Goal: Consume media (video, audio)

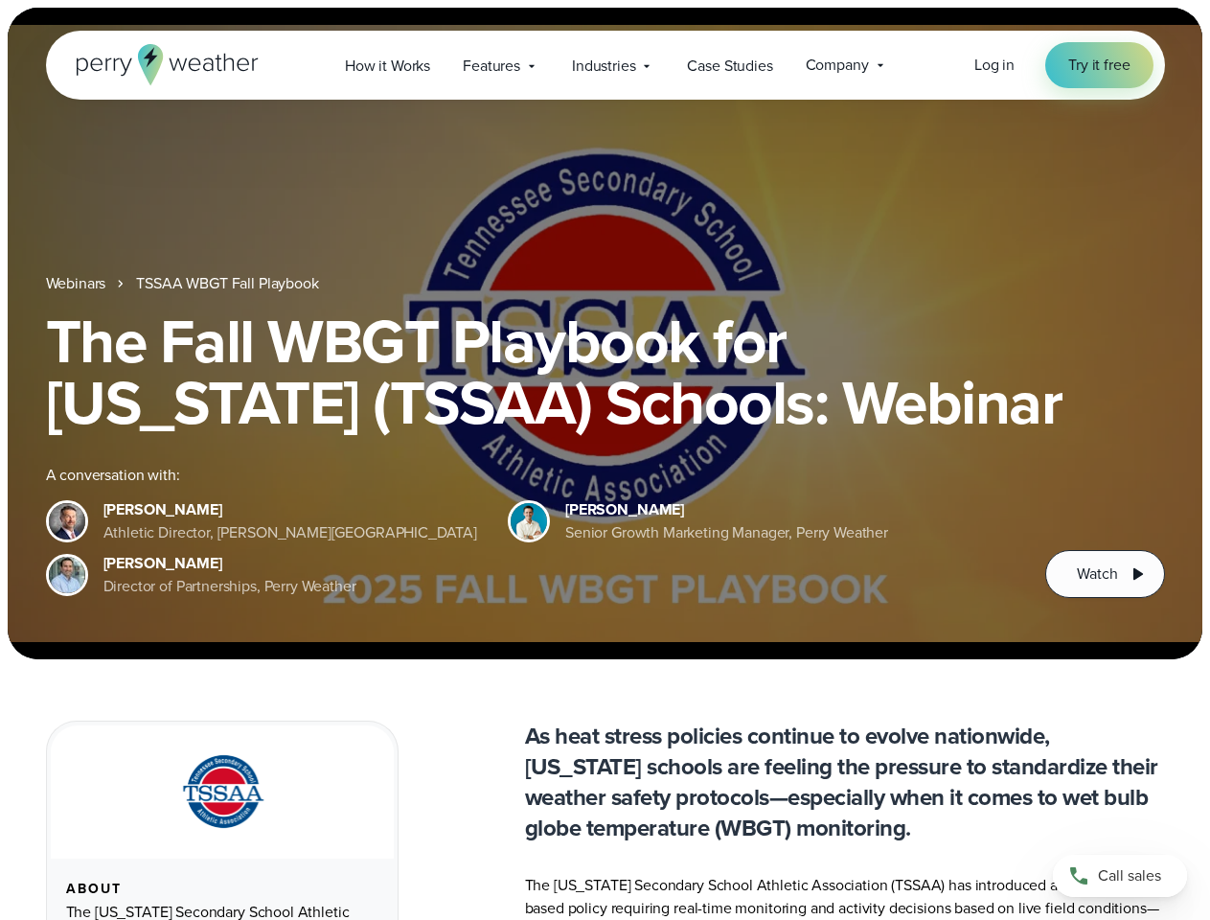
click at [604, 460] on div "The Fall WBGT Playbook for [US_STATE] (TSSAA) Schools: Webinar A conversation w…" at bounding box center [605, 453] width 1119 height 287
click at [604, 65] on span "Industries" at bounding box center [603, 66] width 63 height 23
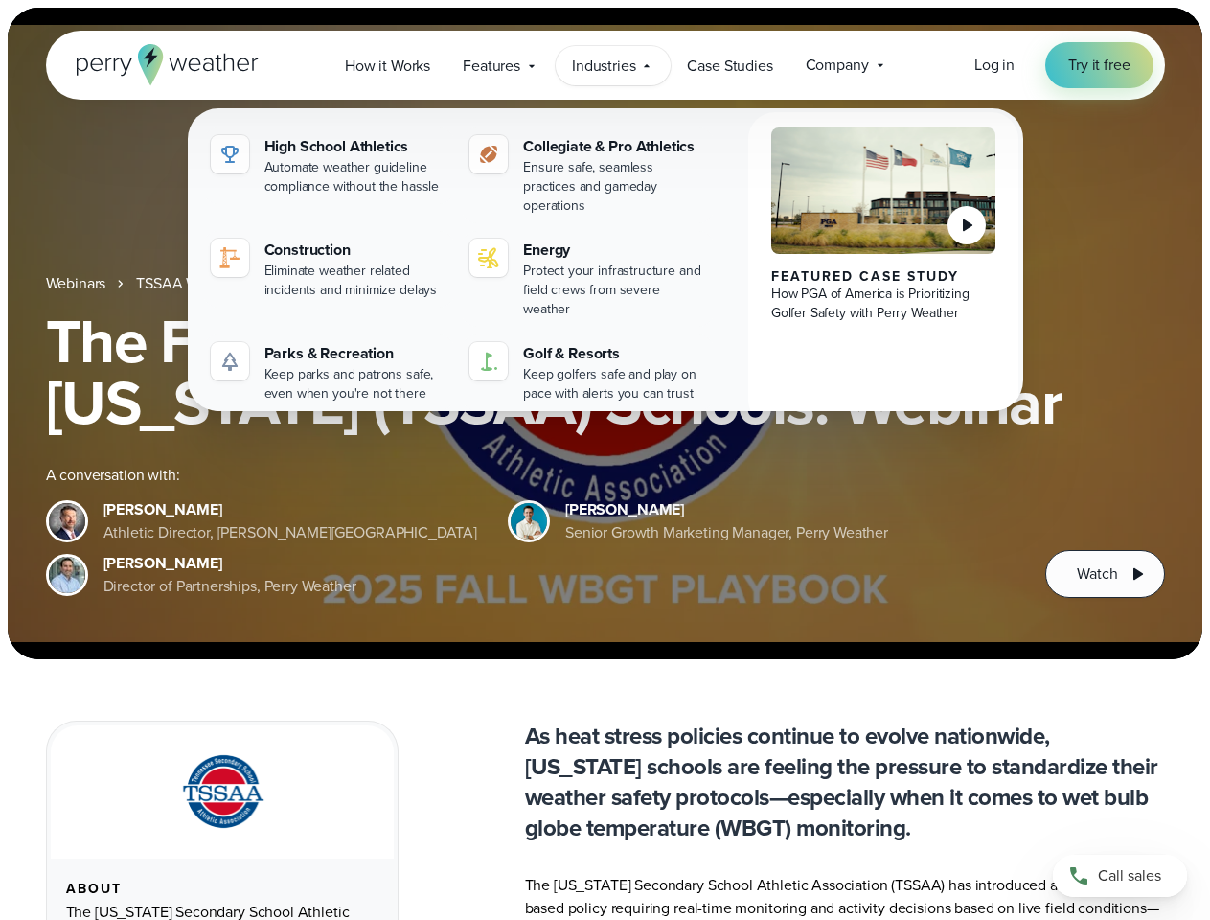
click at [604, 333] on h1 "The Fall WBGT Playbook for [US_STATE] (TSSAA) Schools: Webinar" at bounding box center [605, 371] width 1119 height 123
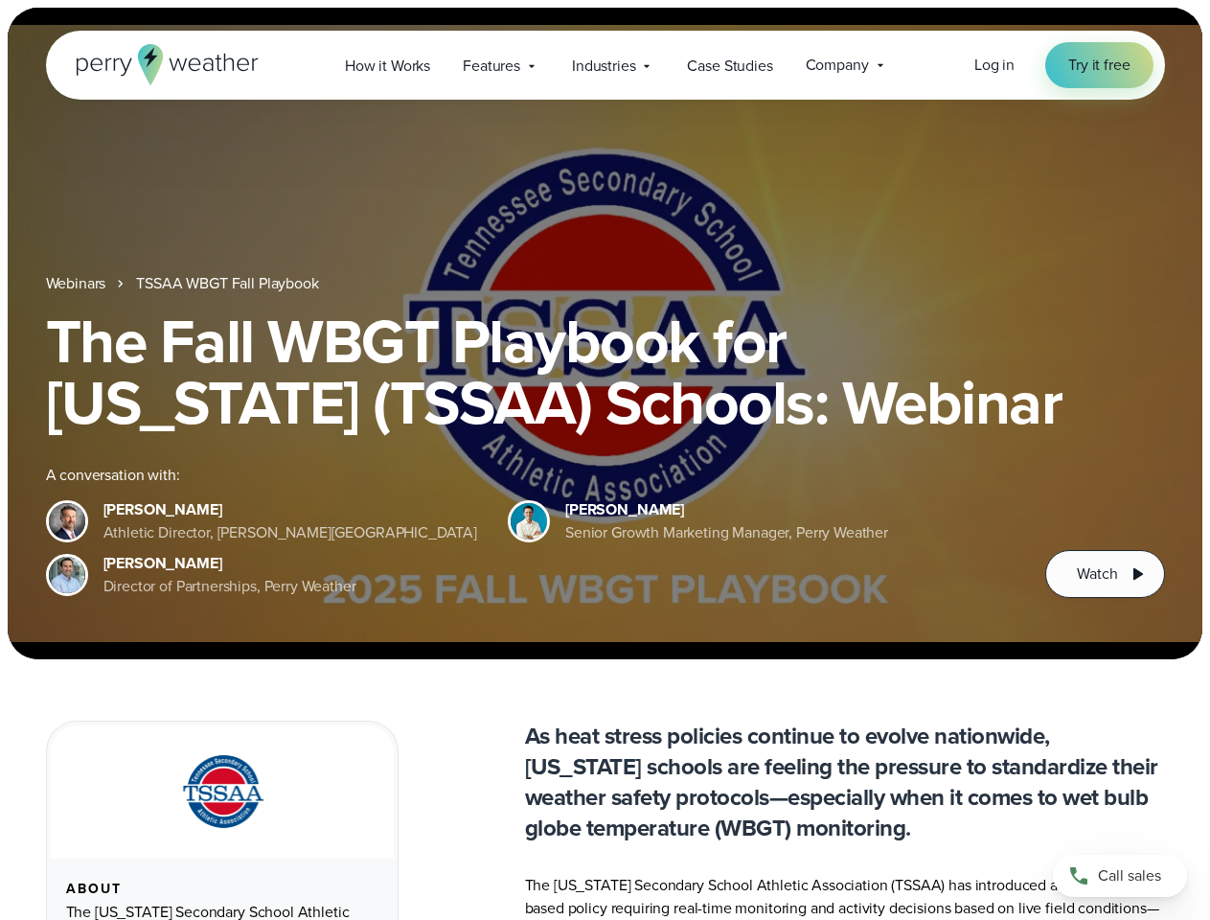
click at [229, 284] on link "TSSAA WBGT Fall Playbook" at bounding box center [227, 283] width 182 height 23
click at [1104, 574] on span "Watch" at bounding box center [1097, 573] width 40 height 23
